Goal: Obtain resource: Obtain resource

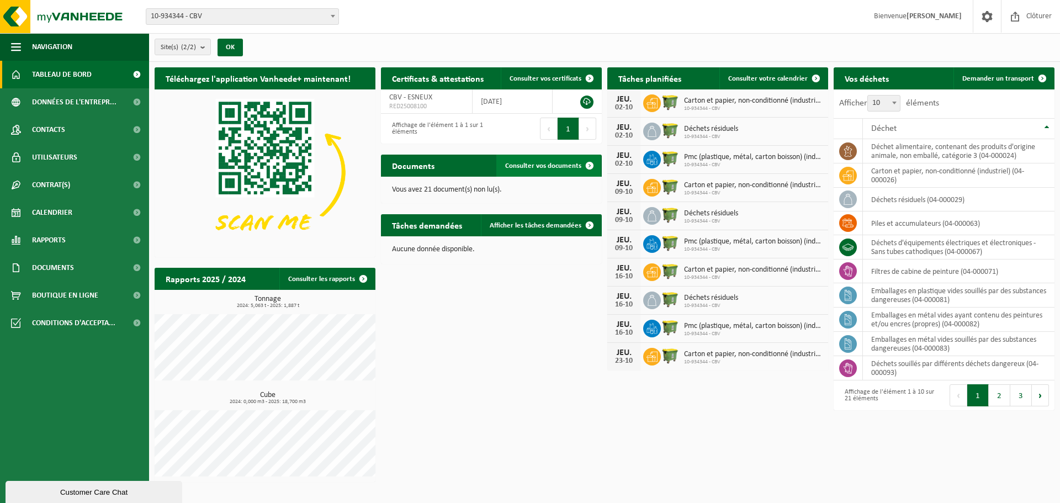
click at [569, 165] on span "Consulter vos documents" at bounding box center [543, 165] width 76 height 7
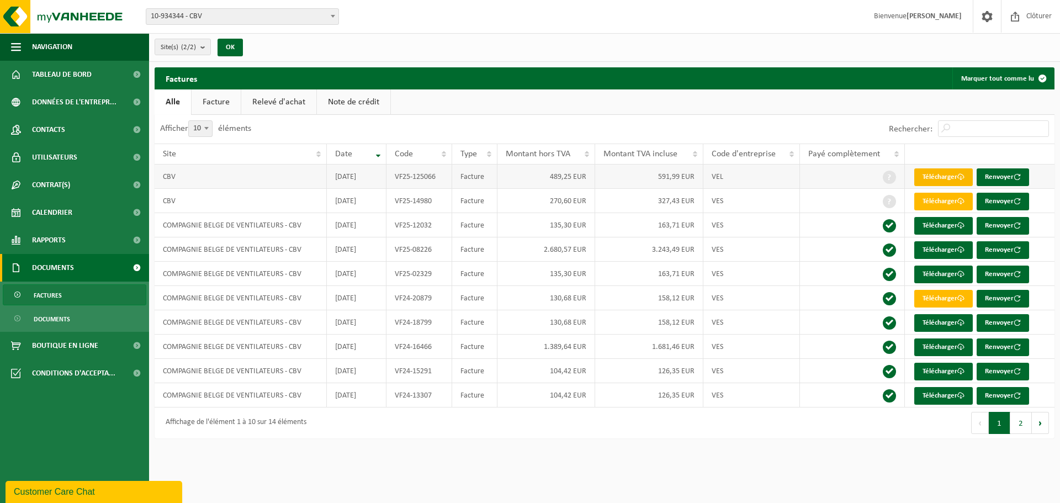
click at [931, 176] on link "Télécharger" at bounding box center [943, 177] width 59 height 18
click at [765, 125] on div "Rechercher:" at bounding box center [830, 129] width 450 height 29
click at [956, 202] on link "Télécharger" at bounding box center [943, 202] width 59 height 18
click at [952, 224] on link "Télécharger" at bounding box center [943, 226] width 59 height 18
click at [59, 318] on span "Documents" at bounding box center [52, 319] width 36 height 21
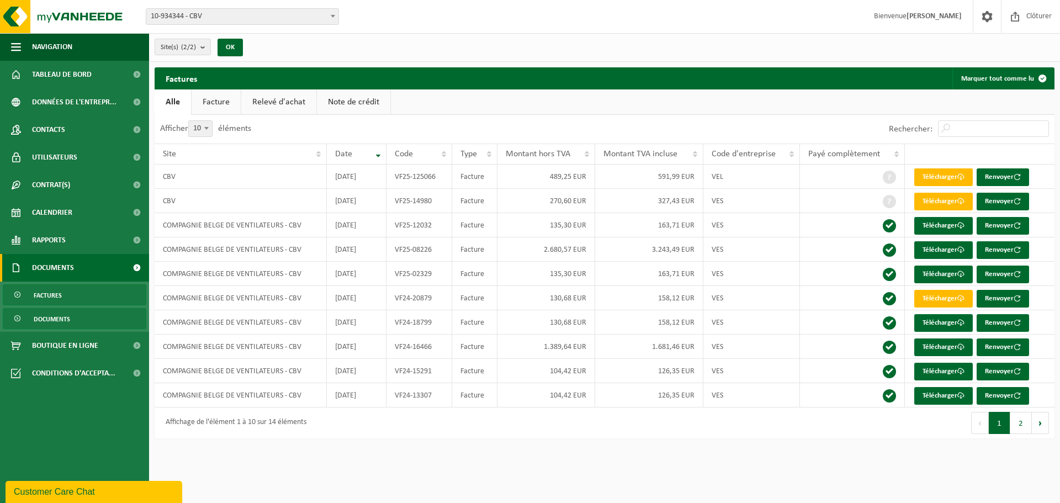
click at [13, 319] on link "Documents" at bounding box center [75, 318] width 144 height 21
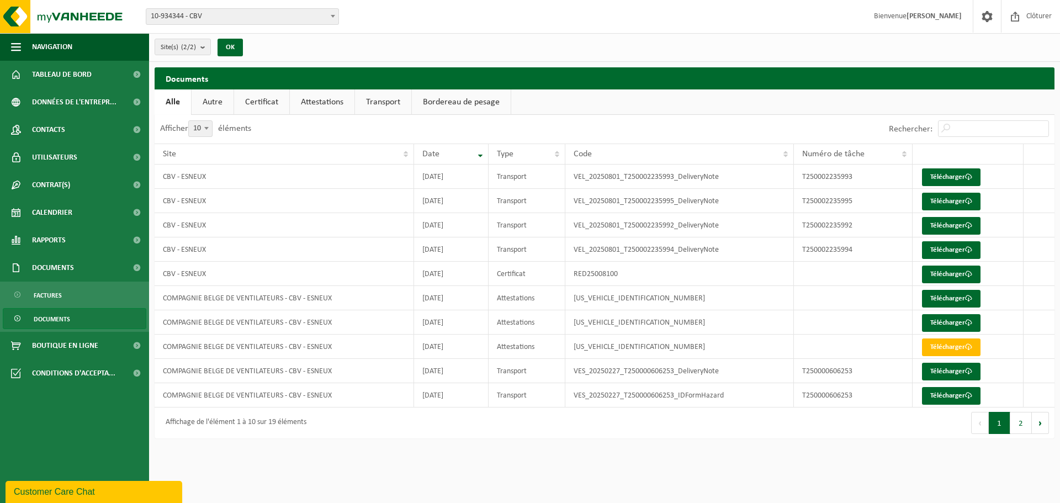
click at [256, 104] on link "Certificat" at bounding box center [261, 101] width 55 height 25
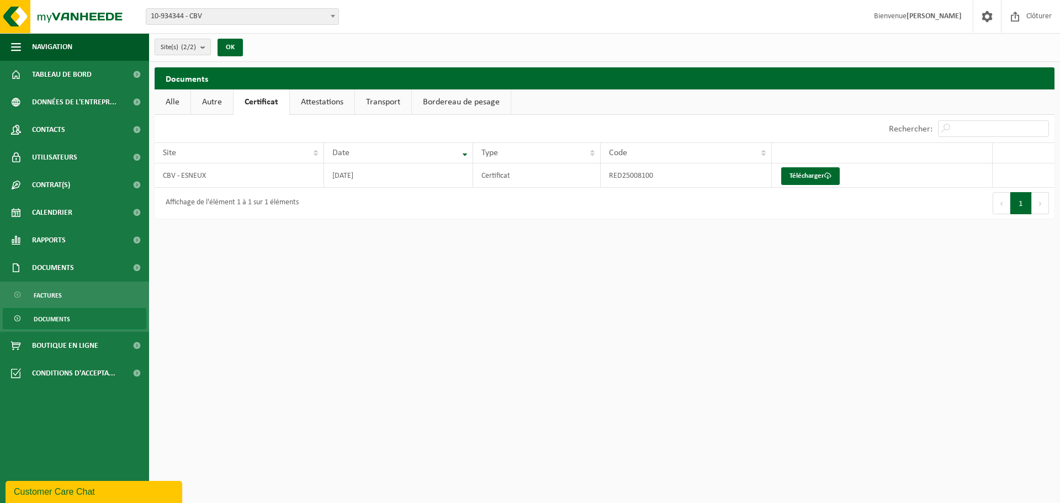
click at [206, 50] on b "submit" at bounding box center [205, 46] width 10 height 15
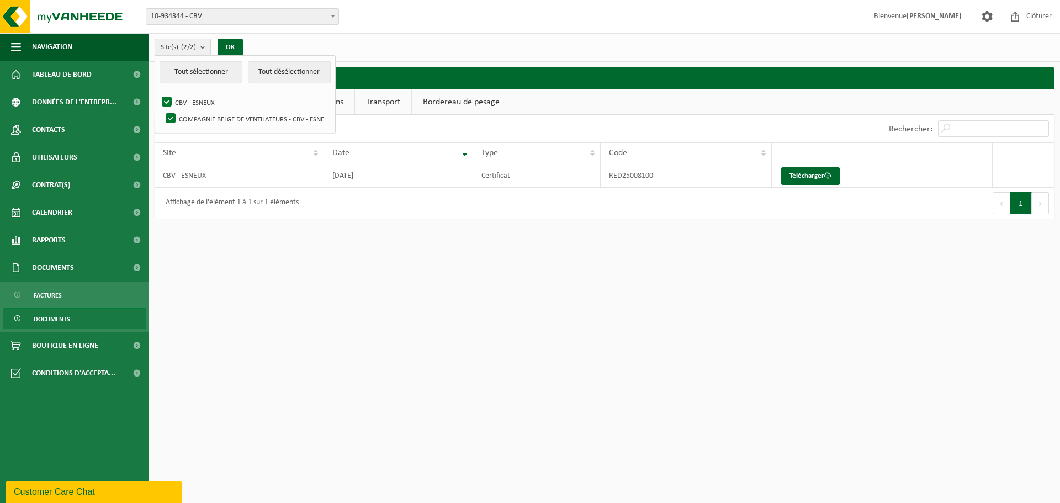
click at [206, 50] on b "submit" at bounding box center [205, 47] width 10 height 16
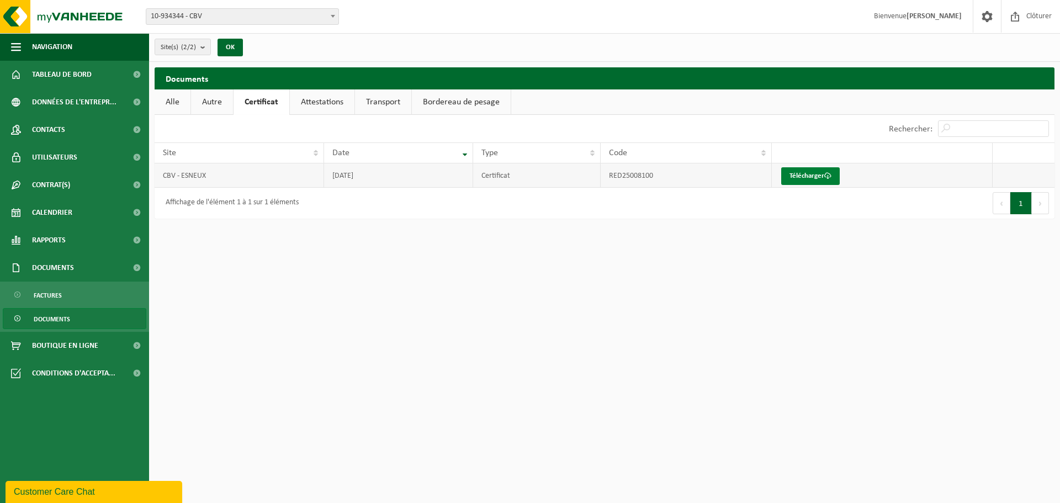
click at [828, 178] on span at bounding box center [827, 175] width 7 height 7
click at [317, 99] on link "Attestations" at bounding box center [322, 101] width 65 height 25
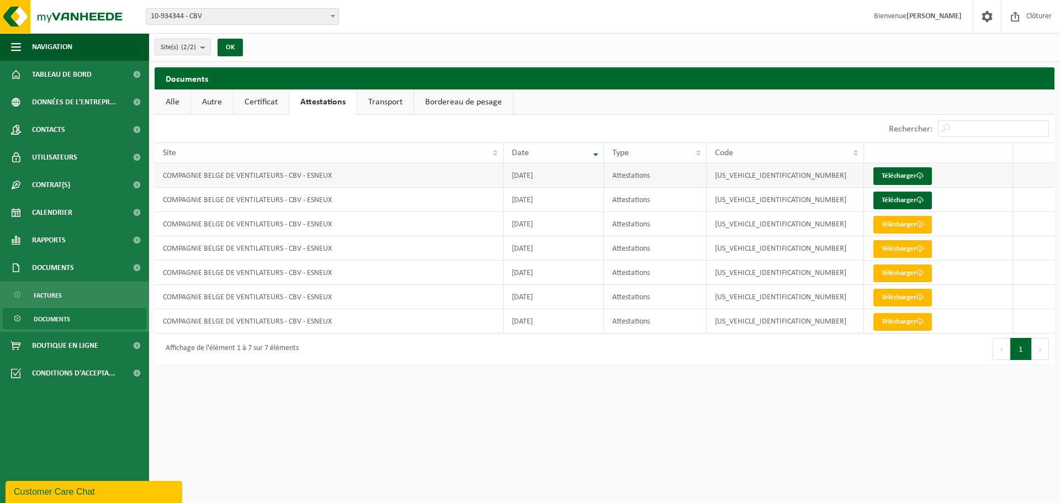
click at [299, 174] on td "COMPAGNIE BELGE DE VENTILATEURS - CBV - ESNEUX" at bounding box center [329, 175] width 349 height 24
click at [909, 172] on link "Télécharger" at bounding box center [902, 176] width 59 height 18
click at [266, 105] on link "Certificat" at bounding box center [261, 101] width 55 height 25
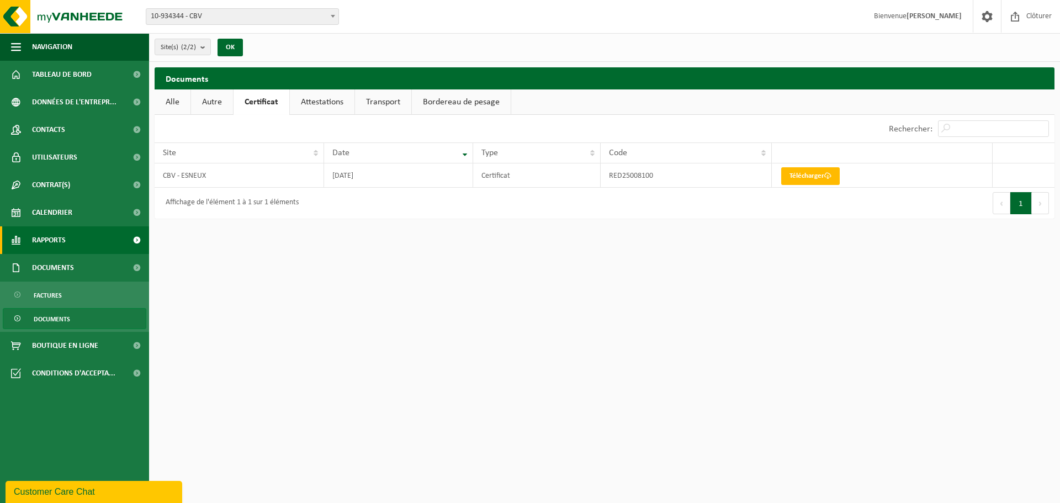
click at [54, 238] on span "Rapports" at bounding box center [49, 240] width 34 height 28
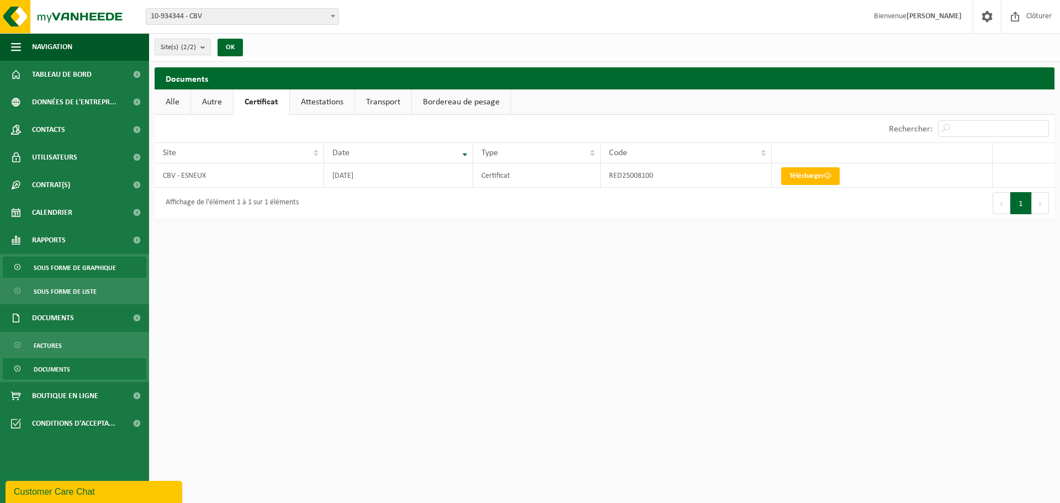
click at [52, 267] on span "Sous forme de graphique" at bounding box center [75, 267] width 82 height 21
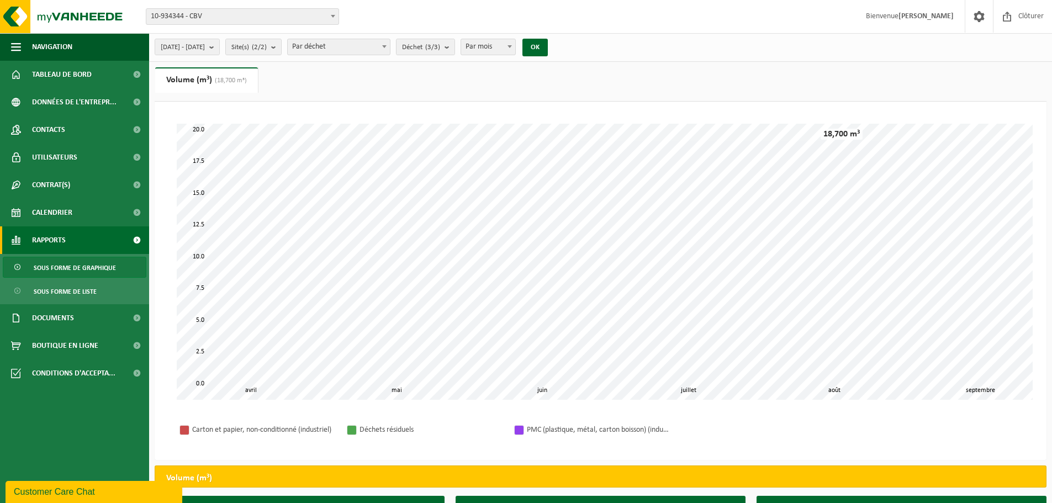
click at [219, 79] on span "(18,700 m³)" at bounding box center [229, 80] width 35 height 7
click at [370, 46] on span "Par déchet" at bounding box center [339, 46] width 102 height 15
click at [440, 45] on span "Déchet (3/3)" at bounding box center [421, 47] width 38 height 17
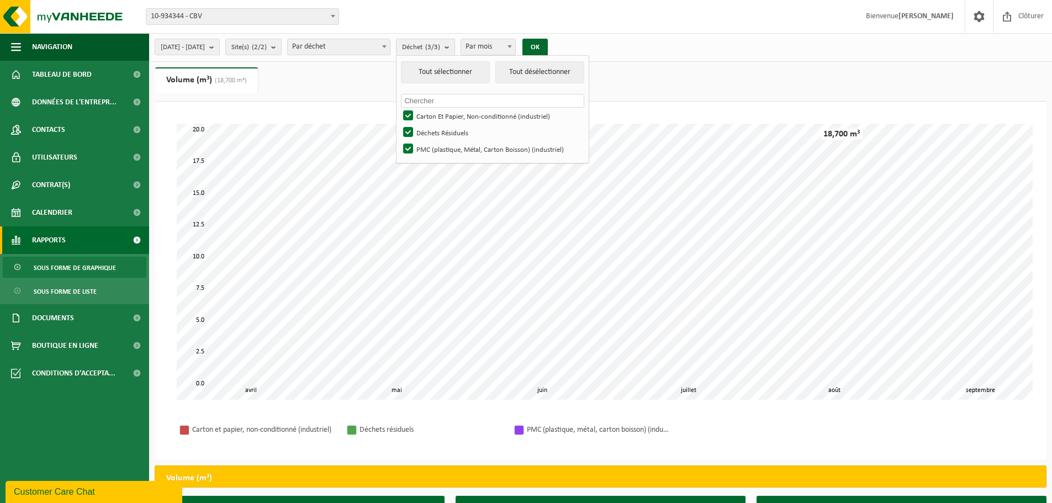
click at [440, 45] on span "Déchet (3/3)" at bounding box center [421, 47] width 38 height 17
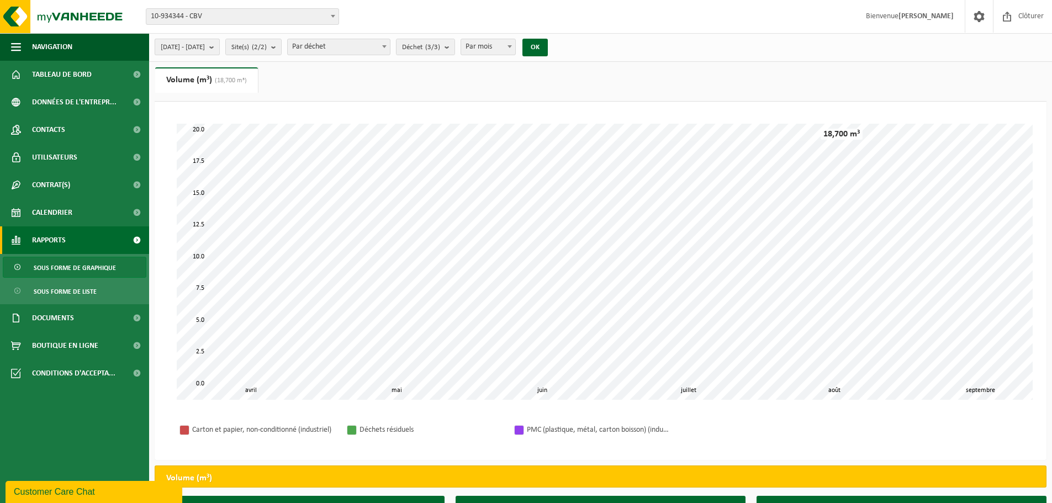
click at [205, 49] on span "2025-04-01 - 2025-09-30" at bounding box center [183, 47] width 44 height 17
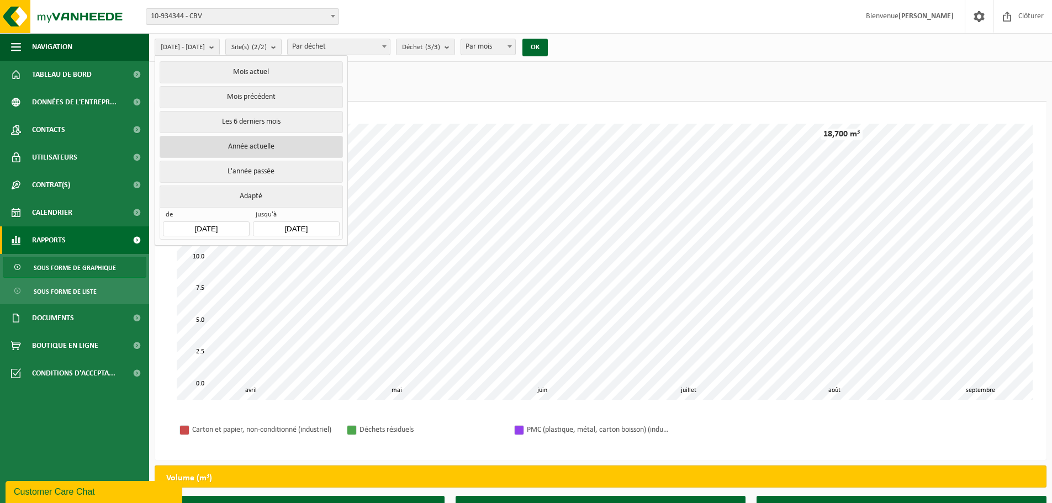
click at [229, 142] on button "Année actuelle" at bounding box center [251, 147] width 183 height 22
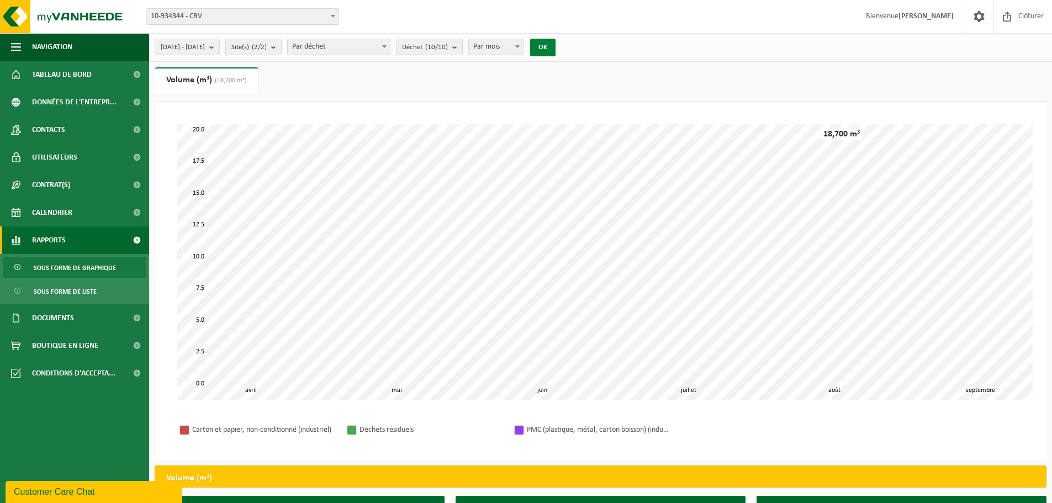
click at [555, 44] on button "OK" at bounding box center [542, 48] width 25 height 18
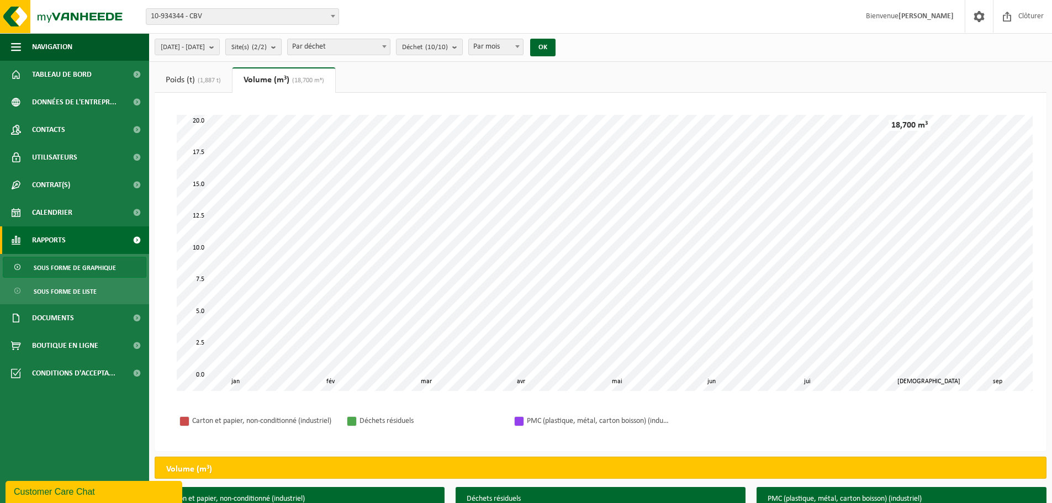
click at [267, 45] on count "(2/2)" at bounding box center [259, 47] width 15 height 7
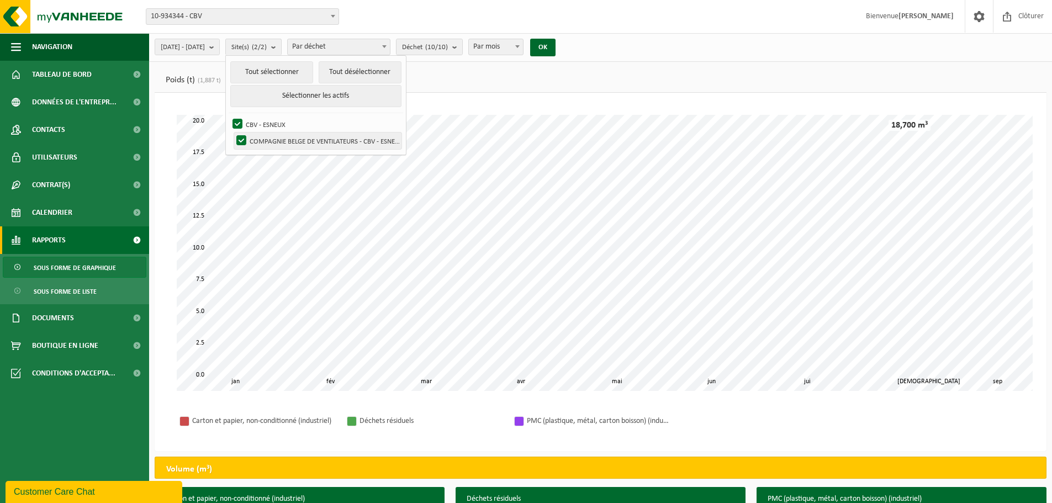
click at [269, 139] on label "COMPAGNIE BELGE DE VENTILATEURS - CBV - ESNEUX" at bounding box center [317, 140] width 167 height 17
click at [232, 132] on input "COMPAGNIE BELGE DE VENTILATEURS - CBV - ESNEUX" at bounding box center [232, 132] width 1 height 1
checkbox input "false"
click at [506, 90] on ul "Poids (t) (1,887 t) Volume (m³) (18,700 m³)" at bounding box center [601, 79] width 892 height 25
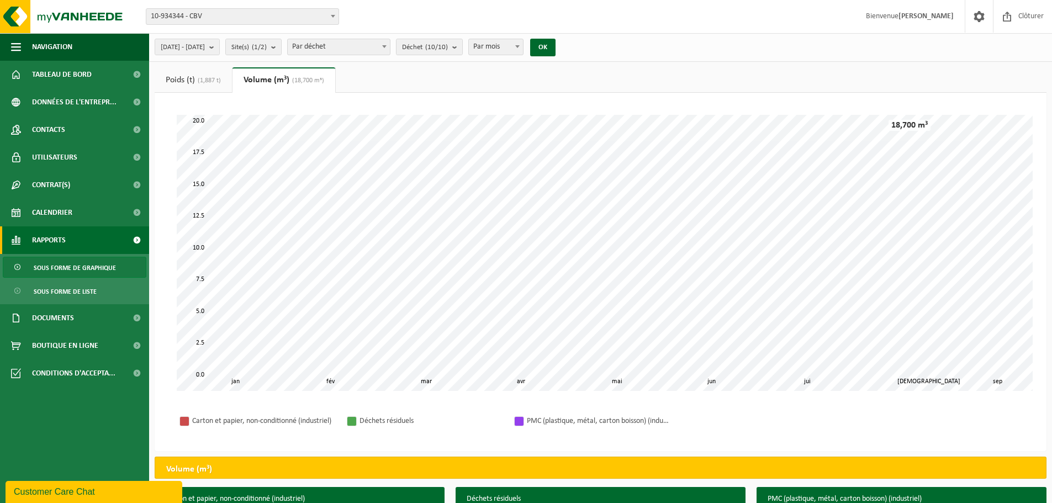
click at [192, 81] on link "Poids (t) (1,887 t)" at bounding box center [193, 79] width 77 height 25
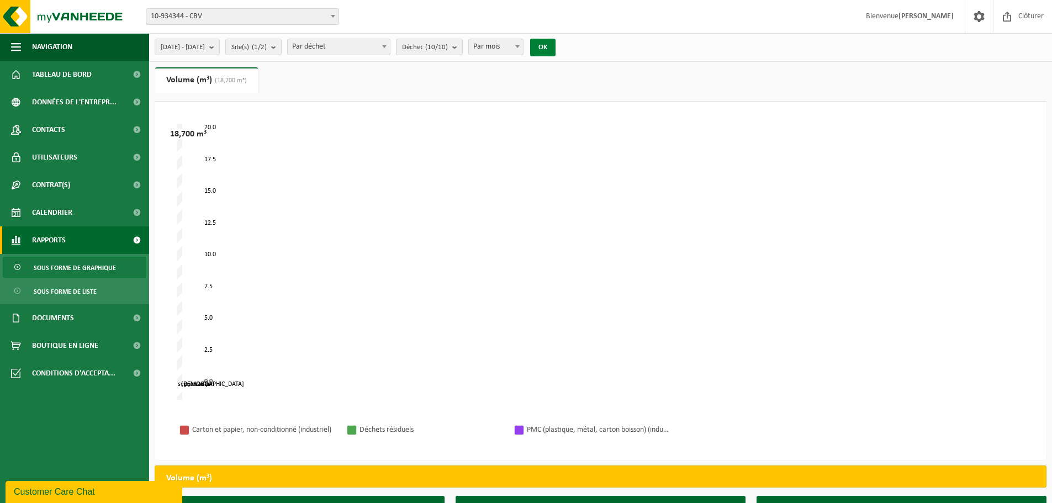
click at [555, 51] on button "OK" at bounding box center [542, 48] width 25 height 18
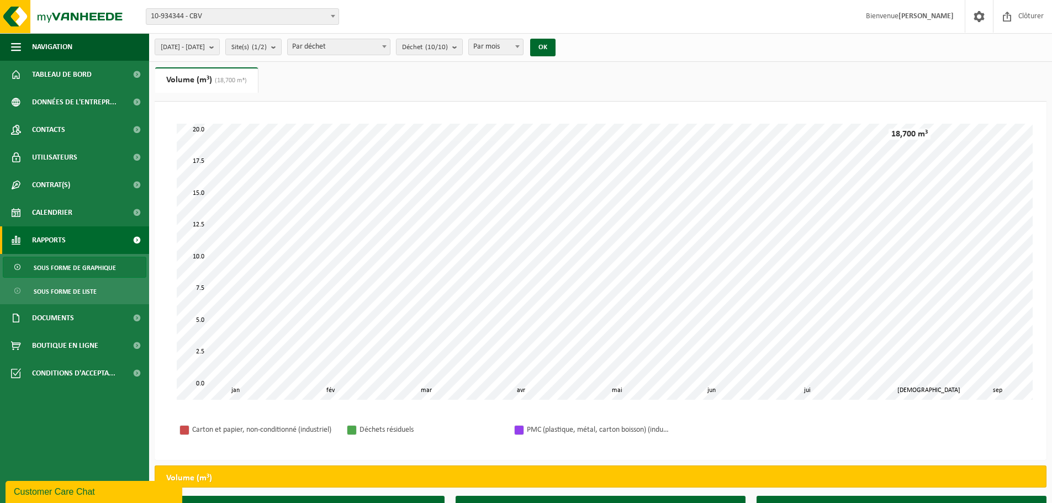
click at [200, 15] on span "10-934344 - CBV" at bounding box center [242, 16] width 192 height 15
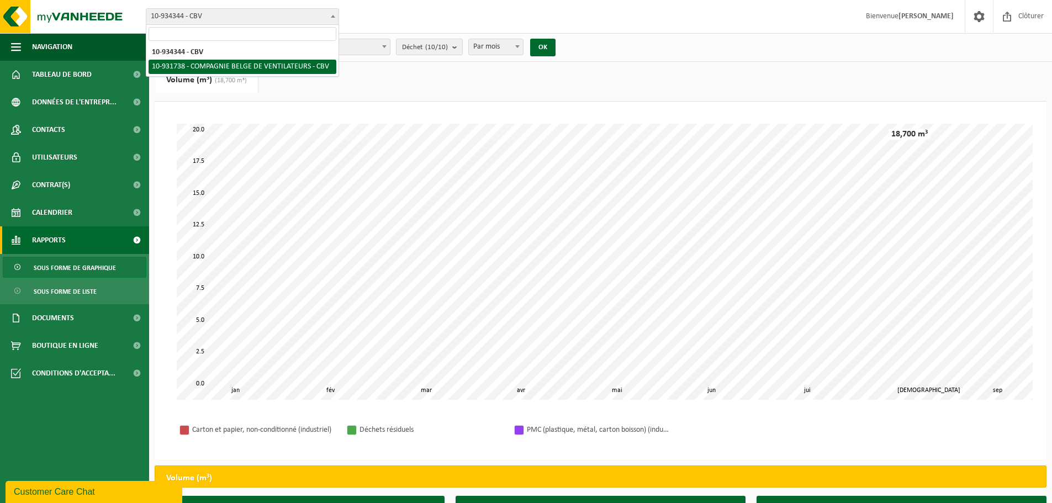
select select "136238"
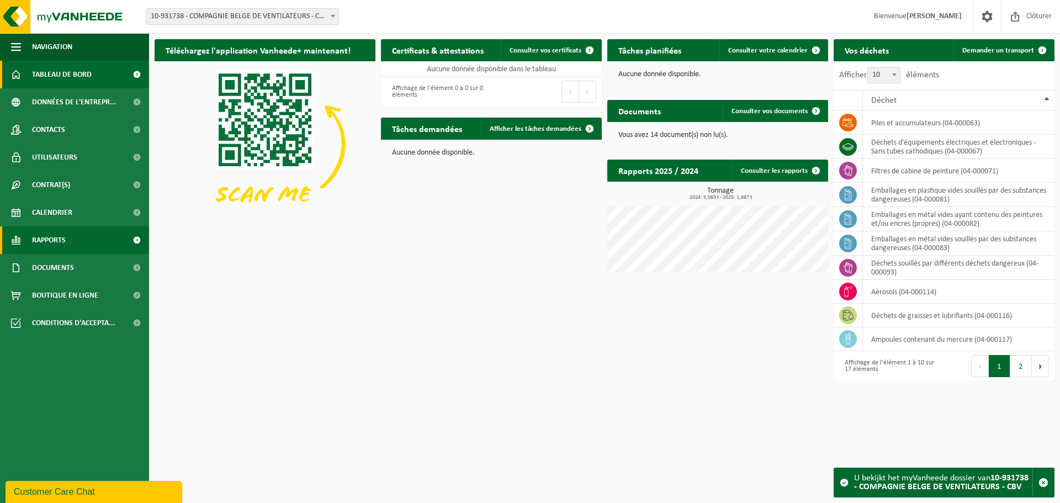
click at [60, 244] on span "Rapports" at bounding box center [49, 240] width 34 height 28
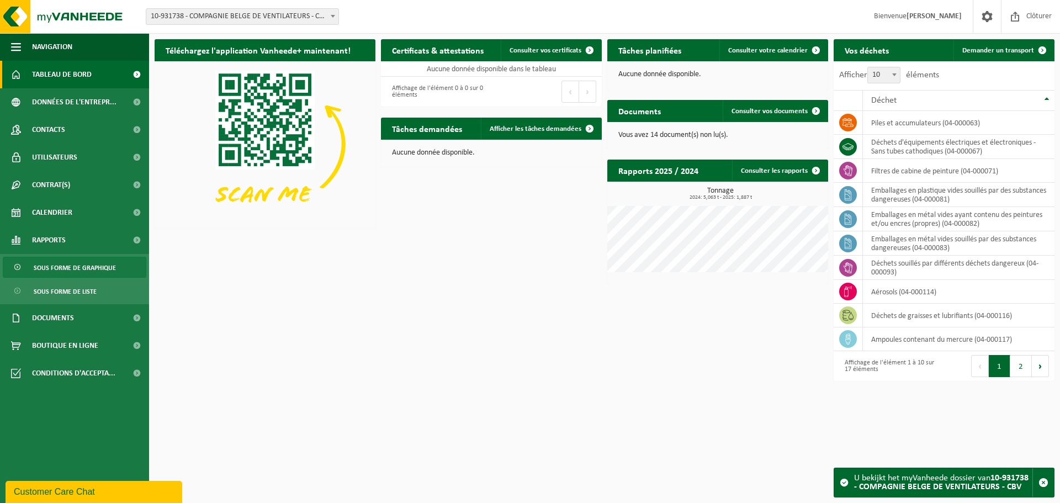
click at [59, 269] on span "Sous forme de graphique" at bounding box center [75, 267] width 82 height 21
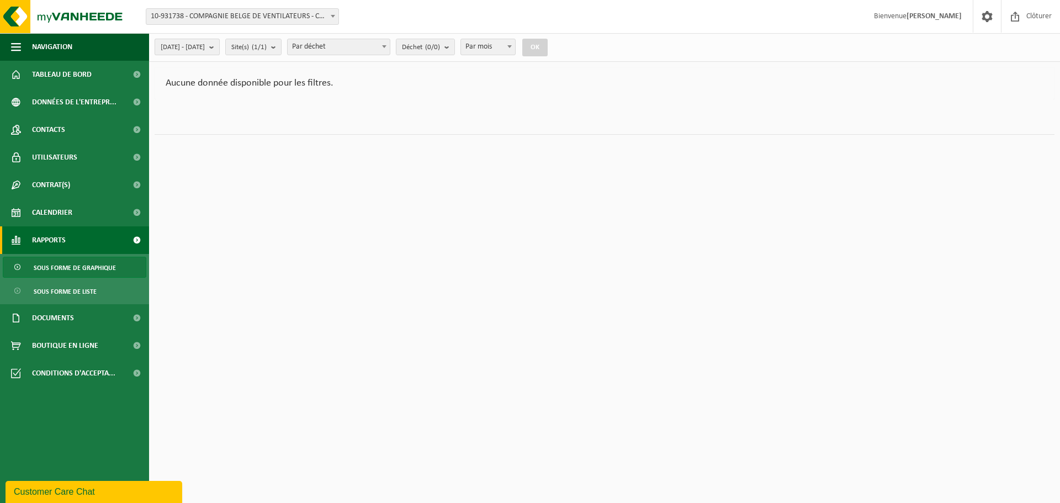
click at [185, 47] on span "[DATE] - [DATE]" at bounding box center [183, 47] width 44 height 17
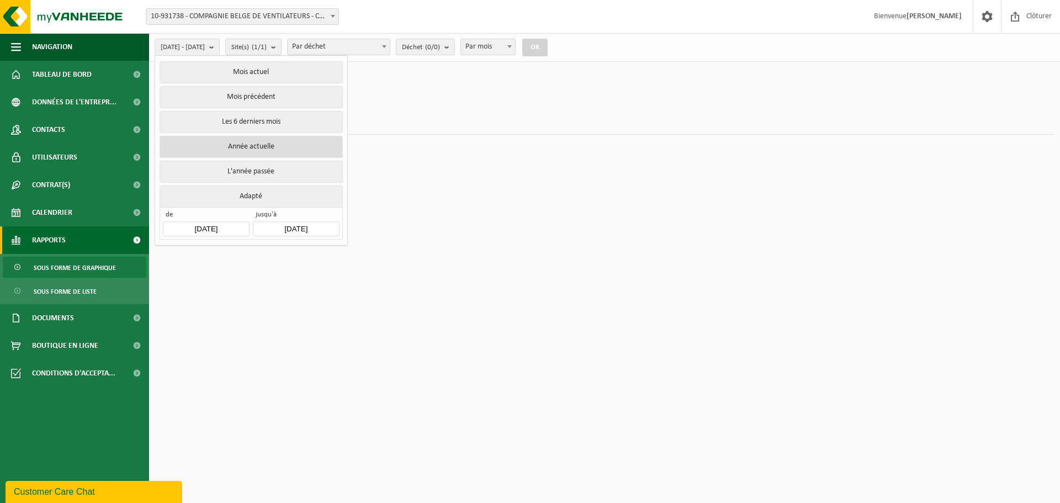
click at [200, 142] on button "Année actuelle" at bounding box center [251, 147] width 183 height 22
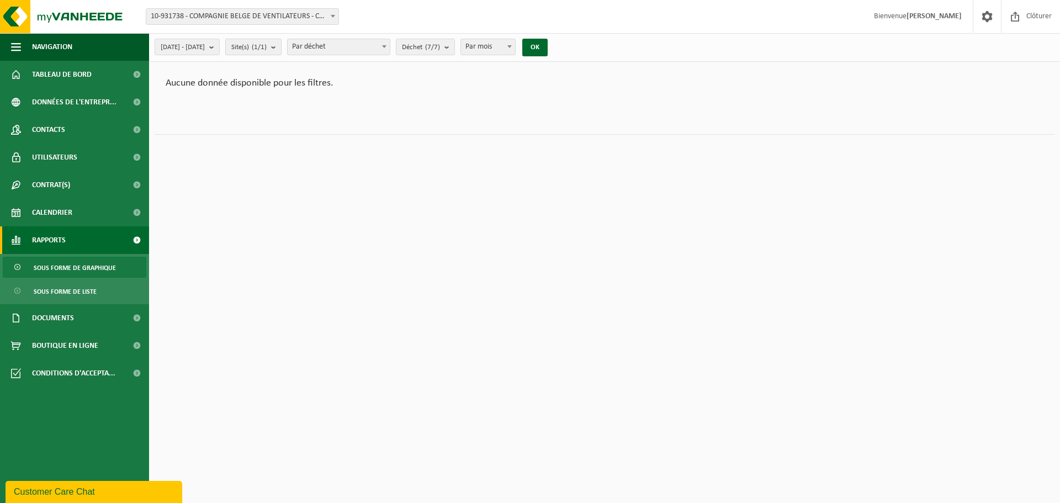
click at [267, 53] on span "Site(s) (1/1)" at bounding box center [248, 47] width 35 height 17
click at [366, 50] on span "Par déchet" at bounding box center [339, 46] width 102 height 15
click at [440, 44] on span "Déchet (7/7)" at bounding box center [421, 47] width 38 height 17
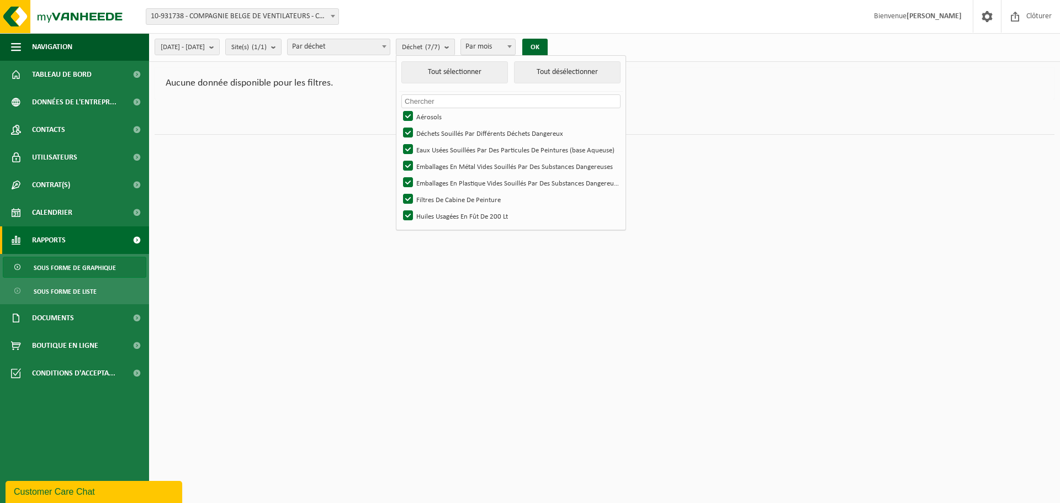
click at [440, 44] on span "Déchet (7/7)" at bounding box center [421, 47] width 38 height 17
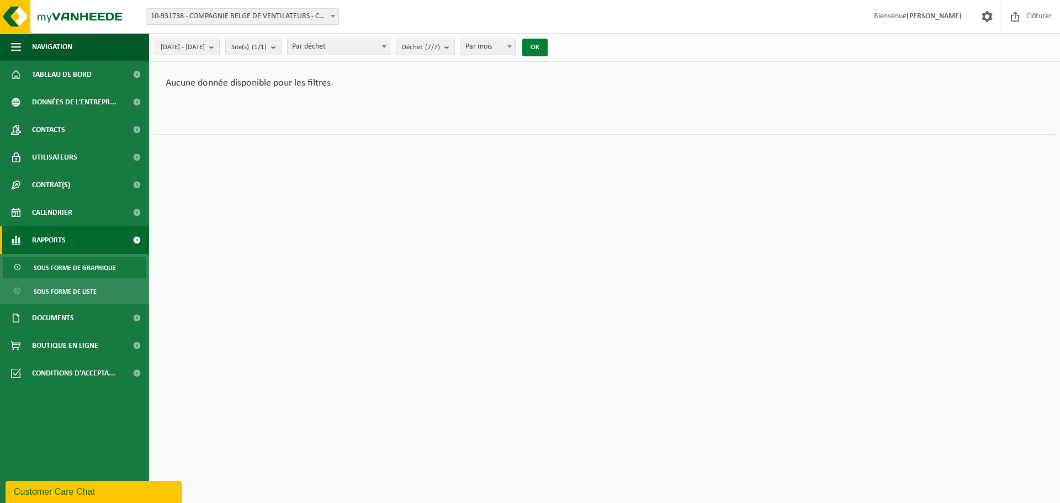
click at [548, 43] on button "OK" at bounding box center [534, 48] width 25 height 18
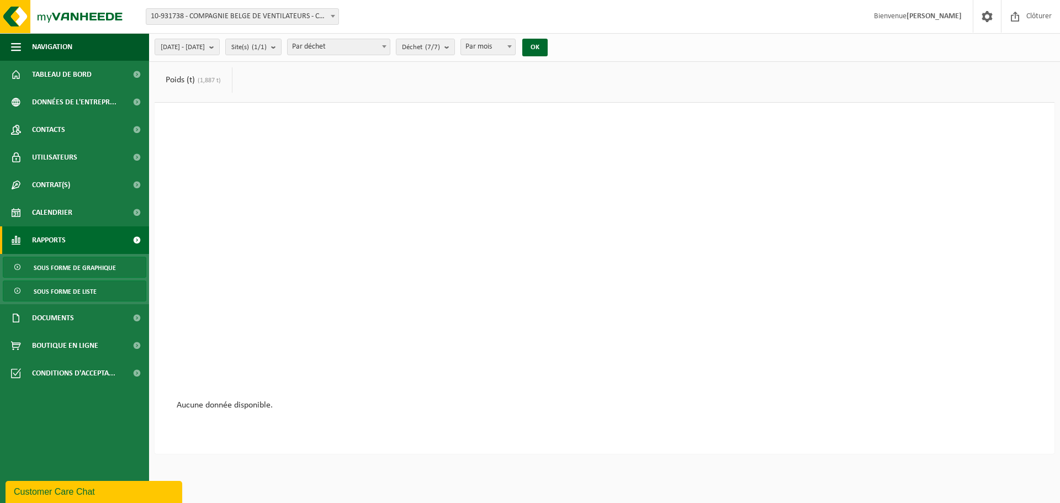
click at [83, 290] on span "Sous forme de liste" at bounding box center [65, 291] width 63 height 21
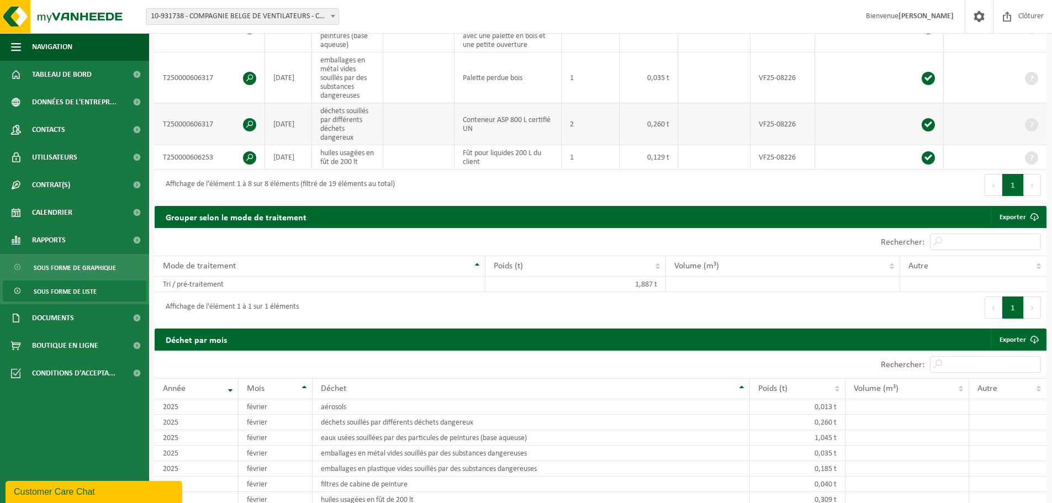
scroll to position [386, 0]
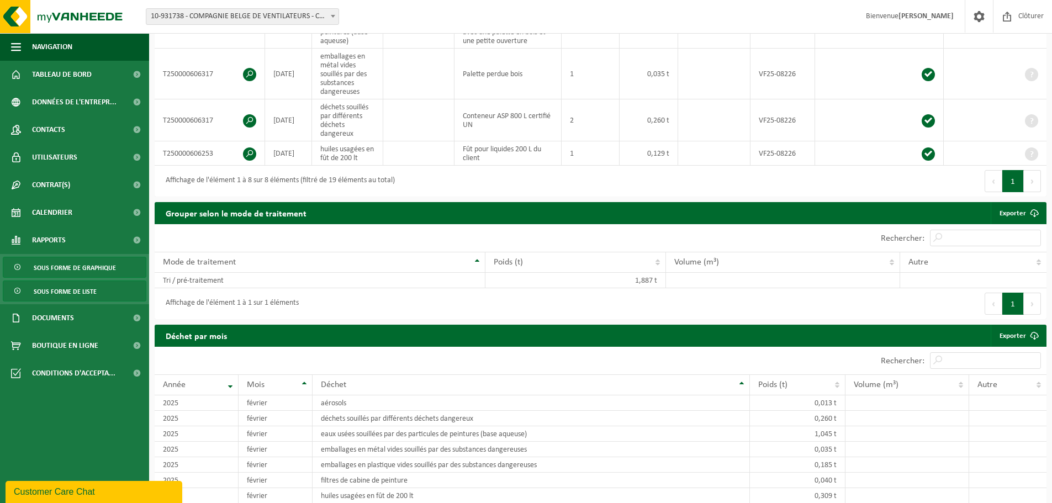
click at [69, 268] on span "Sous forme de graphique" at bounding box center [75, 267] width 82 height 21
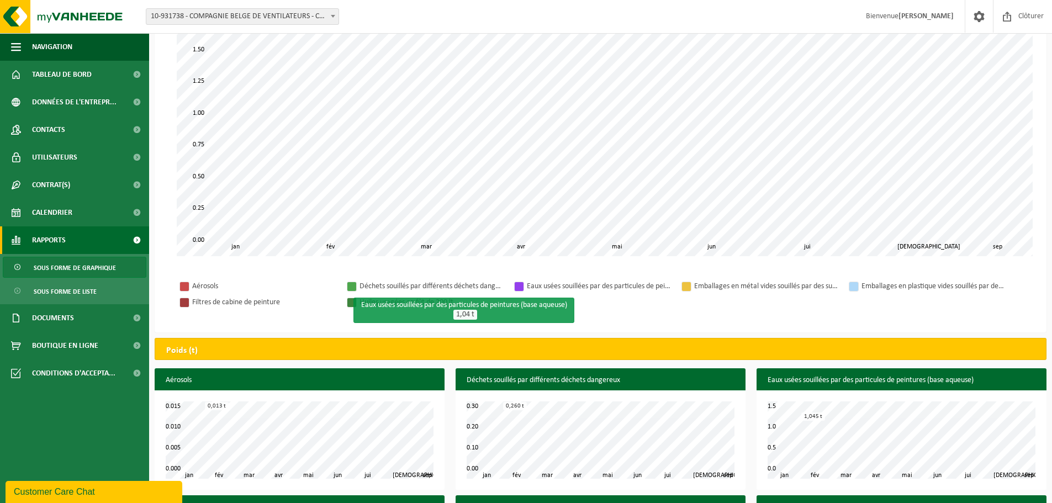
scroll to position [221, 0]
